Goal: Task Accomplishment & Management: Complete application form

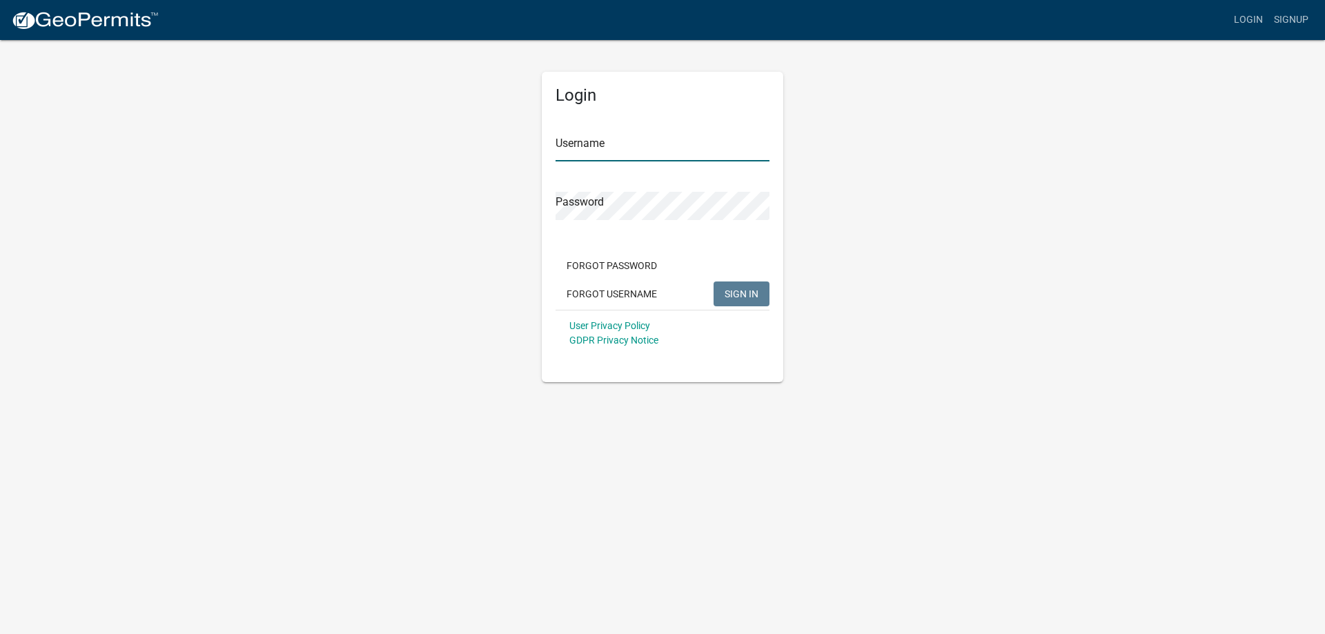
type input "service@groundedin.com"
click at [751, 298] on span "SIGN IN" at bounding box center [742, 293] width 34 height 11
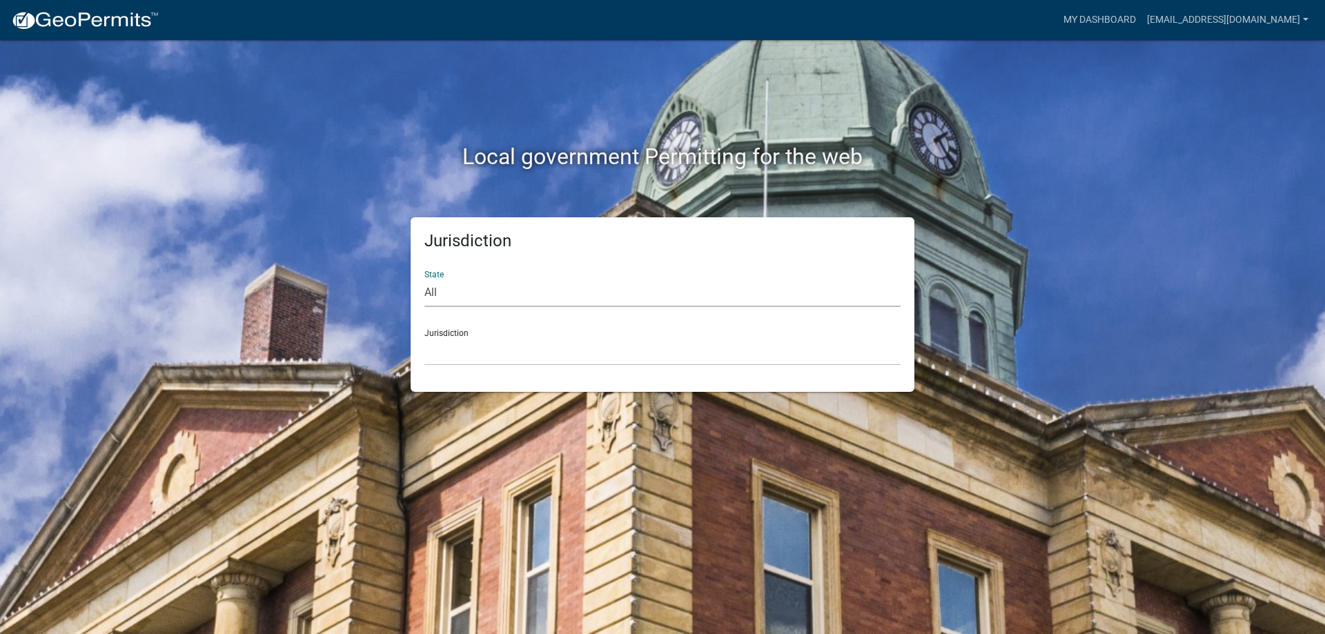
click at [695, 288] on select "All Colorado Georgia Indiana Iowa Kansas Minnesota Ohio South Carolina Wisconsin" at bounding box center [663, 293] width 476 height 28
select select "Indiana"
click at [425, 279] on select "All Colorado Georgia Indiana Iowa Kansas Minnesota Ohio South Carolina Wisconsin" at bounding box center [663, 293] width 476 height 28
click at [492, 356] on select "City of Charlestown, Indiana City of Jeffersonville, Indiana City of Logansport…" at bounding box center [663, 352] width 476 height 28
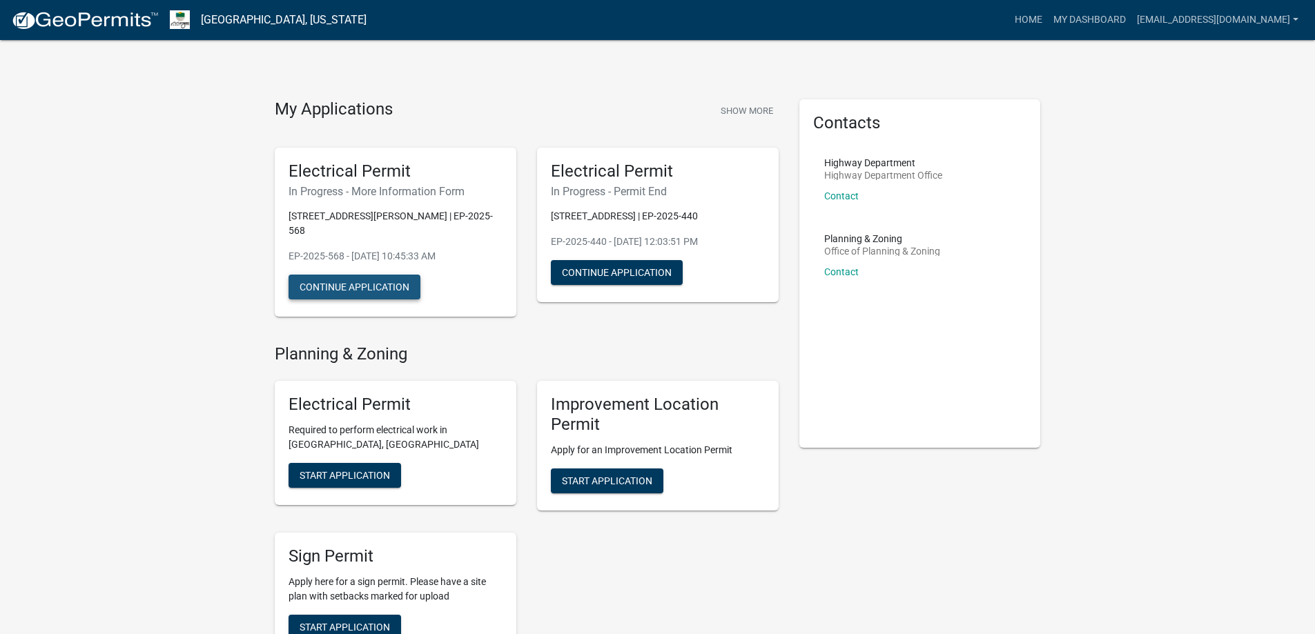
click at [402, 275] on button "Continue Application" at bounding box center [355, 287] width 132 height 25
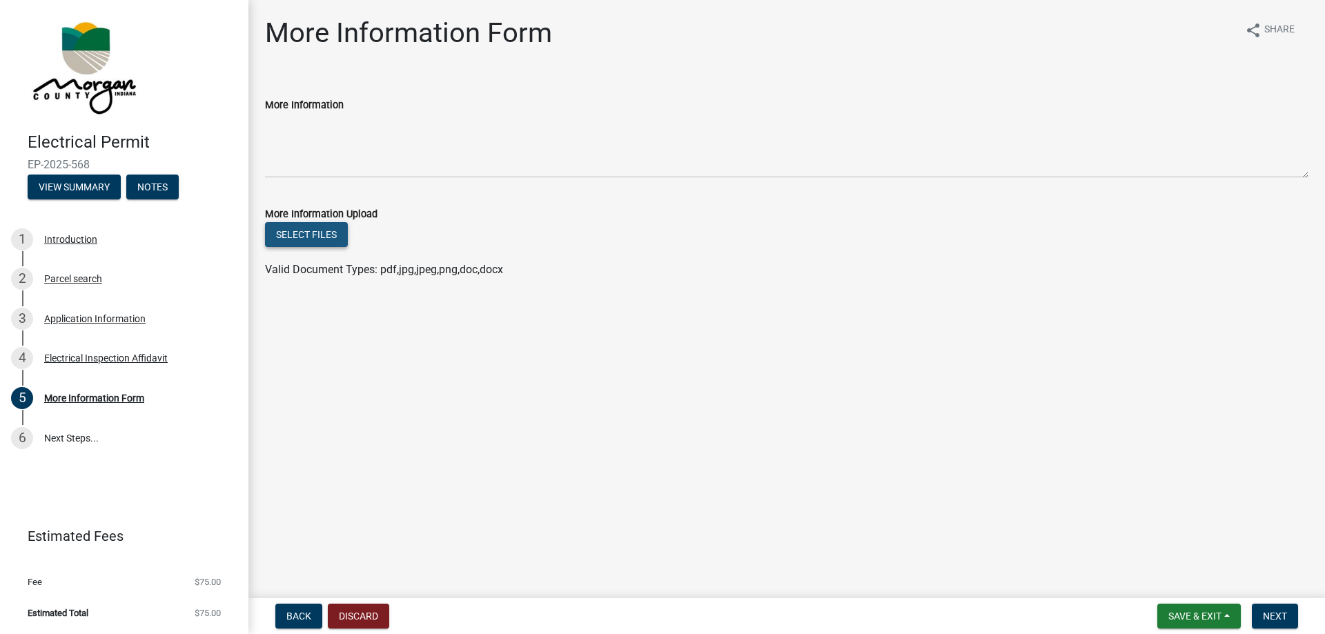
click at [333, 241] on button "Select files" at bounding box center [306, 234] width 83 height 25
click at [133, 353] on div "Electrical Inspection Affidavit" at bounding box center [106, 358] width 124 height 10
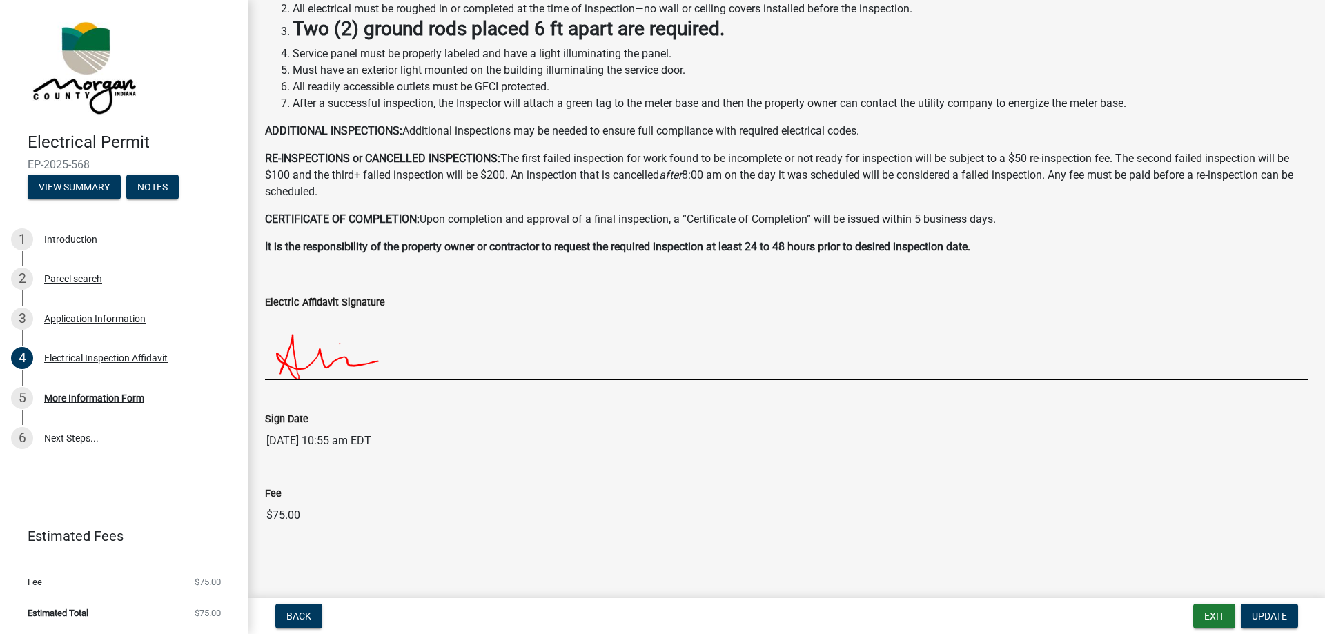
scroll to position [284, 0]
click at [106, 398] on div "More Information Form" at bounding box center [94, 399] width 100 height 10
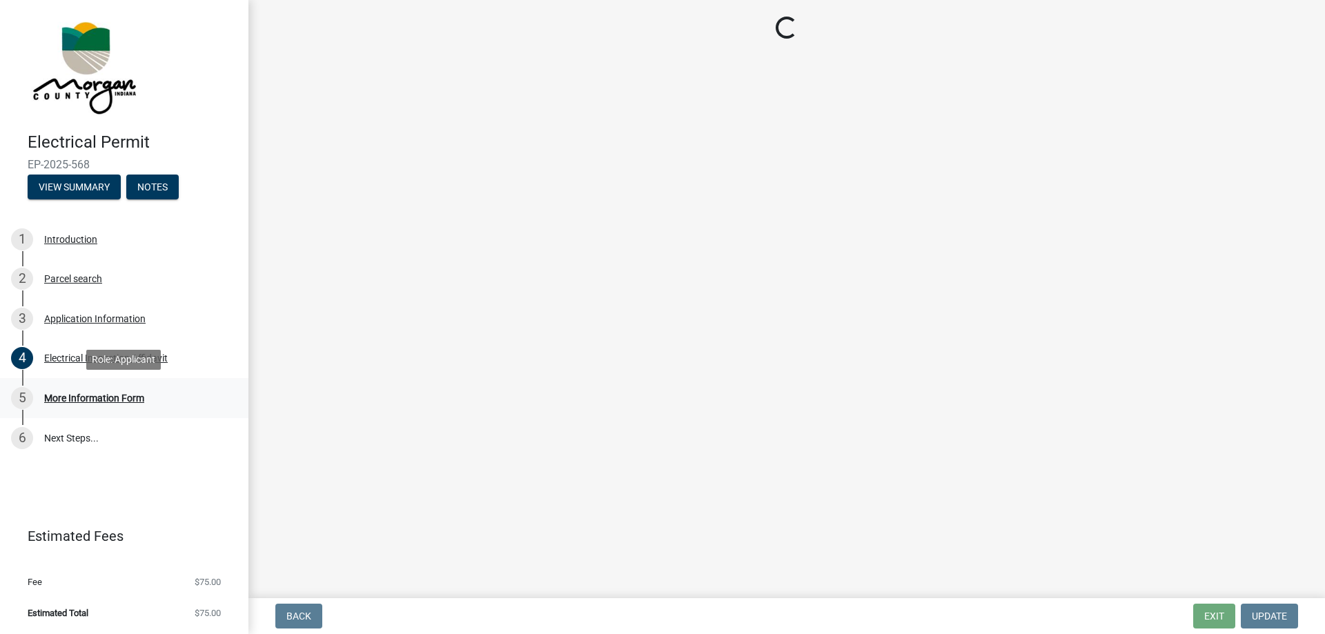
scroll to position [0, 0]
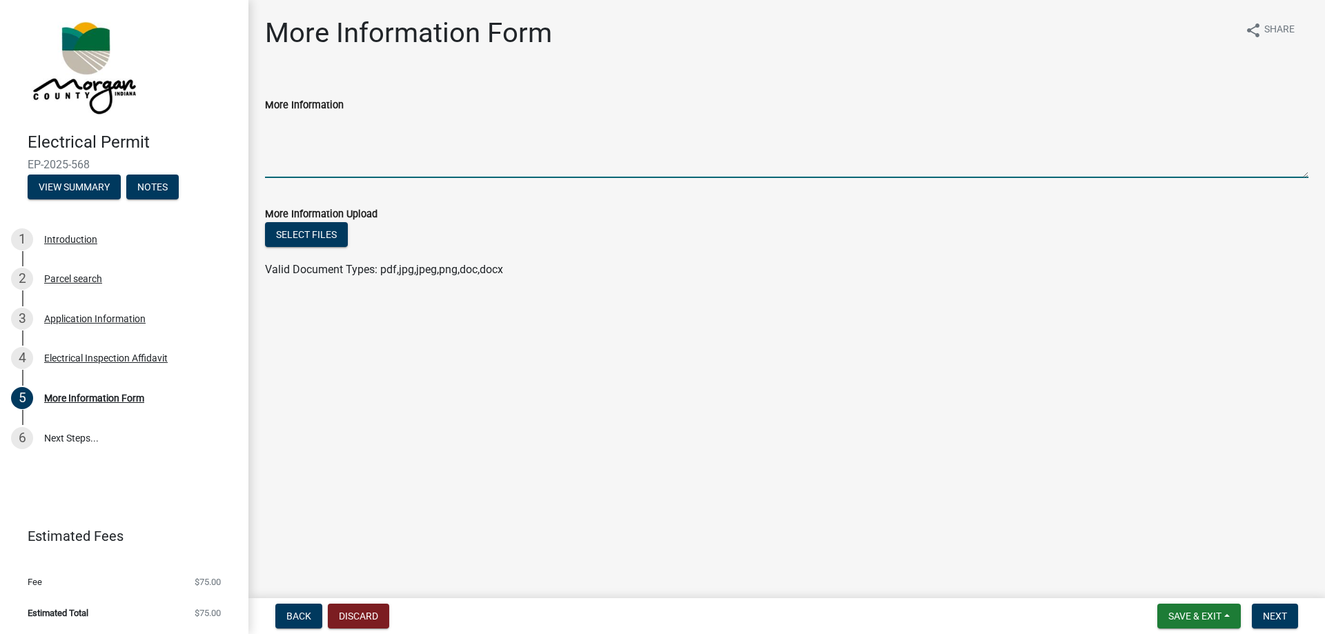
click at [291, 150] on textarea "More Information" at bounding box center [787, 145] width 1044 height 65
type textarea "This is for the house"
click at [1268, 612] on span "Next" at bounding box center [1275, 616] width 24 height 11
